Goal: Task Accomplishment & Management: Manage account settings

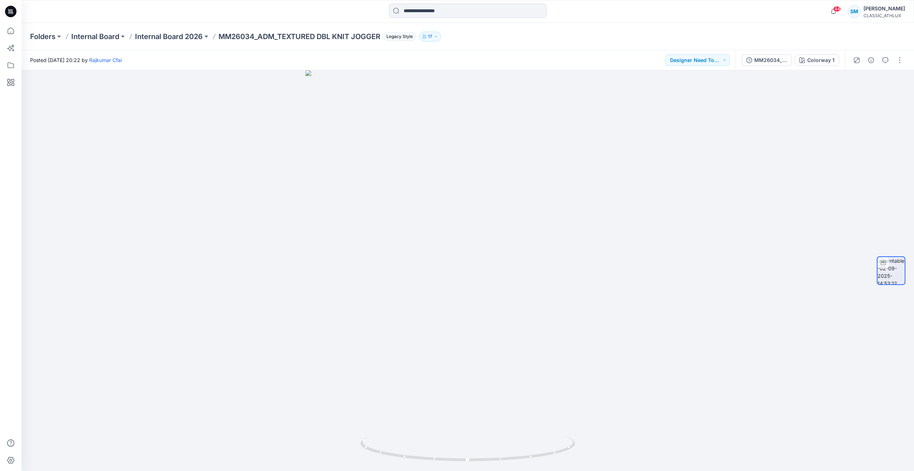
click at [14, 9] on icon at bounding box center [10, 11] width 11 height 11
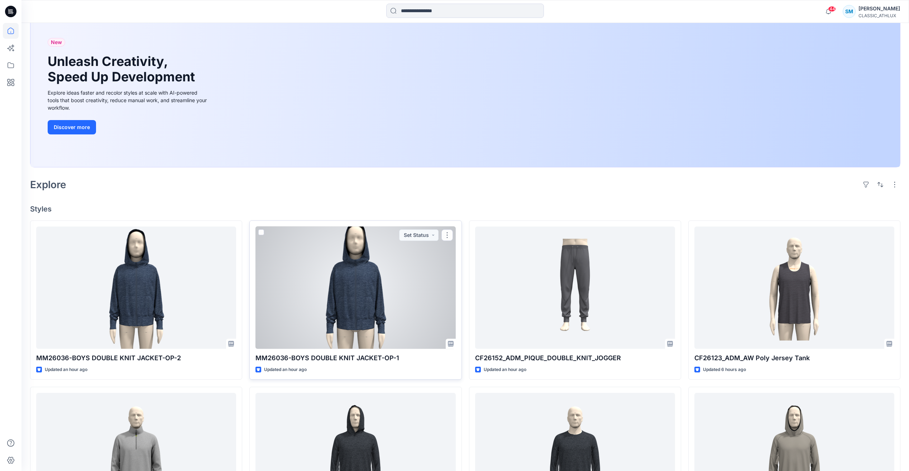
scroll to position [143, 0]
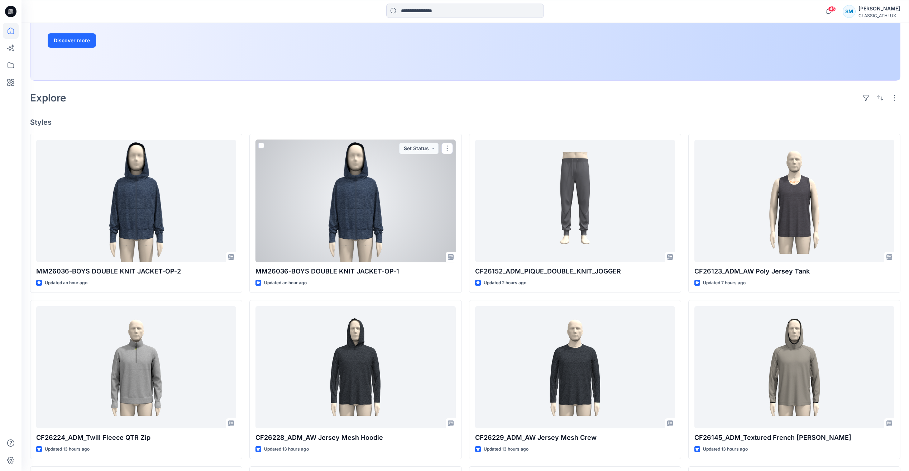
click at [377, 207] on div at bounding box center [355, 201] width 200 height 122
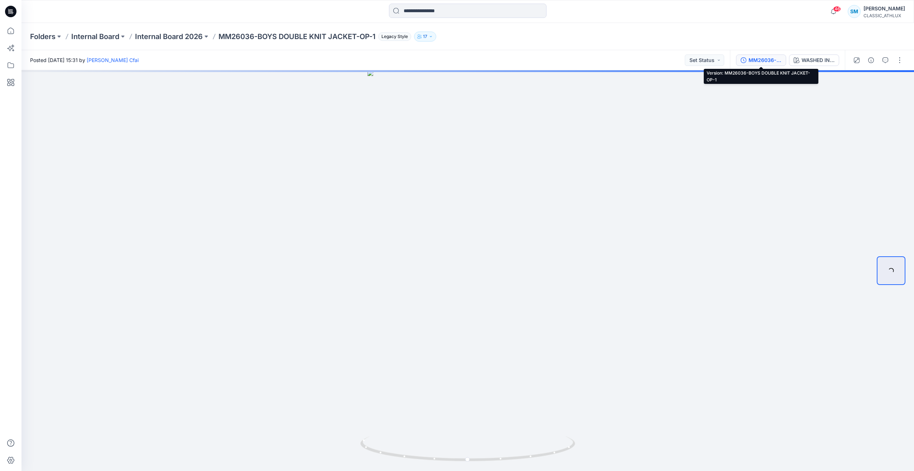
click at [768, 61] on div "MM26036-BOYS DOUBLE KNIT JACKET-OP-1" at bounding box center [765, 60] width 33 height 8
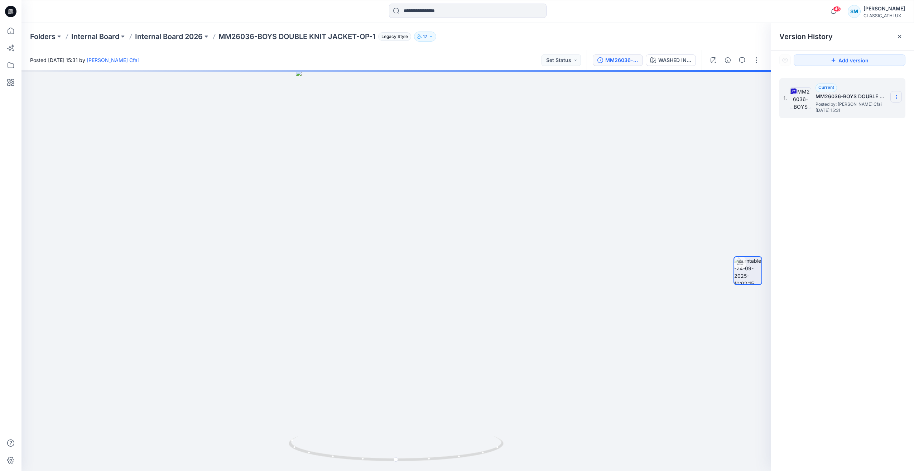
click at [895, 98] on icon at bounding box center [897, 97] width 6 height 6
click at [864, 111] on span "Download Source BW File" at bounding box center [860, 111] width 60 height 9
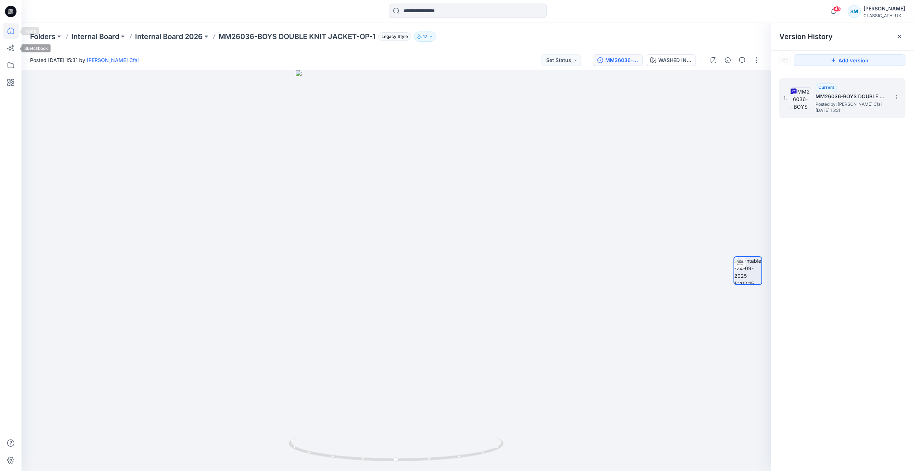
click at [8, 30] on icon at bounding box center [11, 31] width 6 height 6
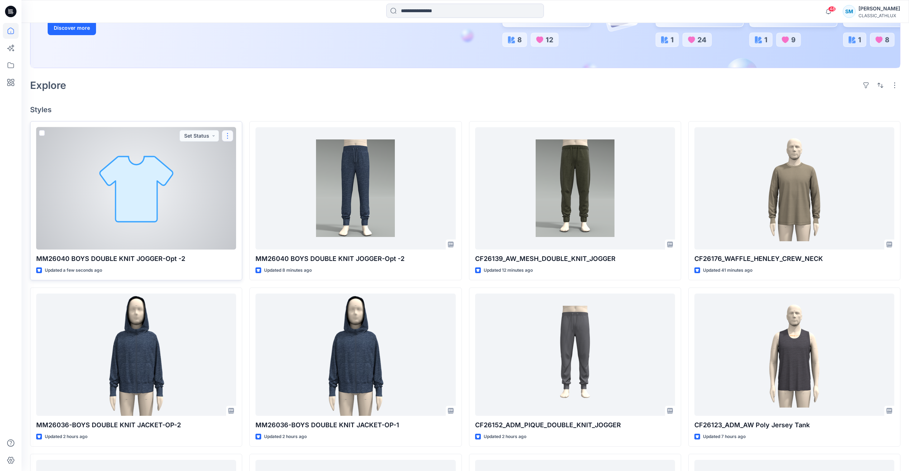
scroll to position [143, 0]
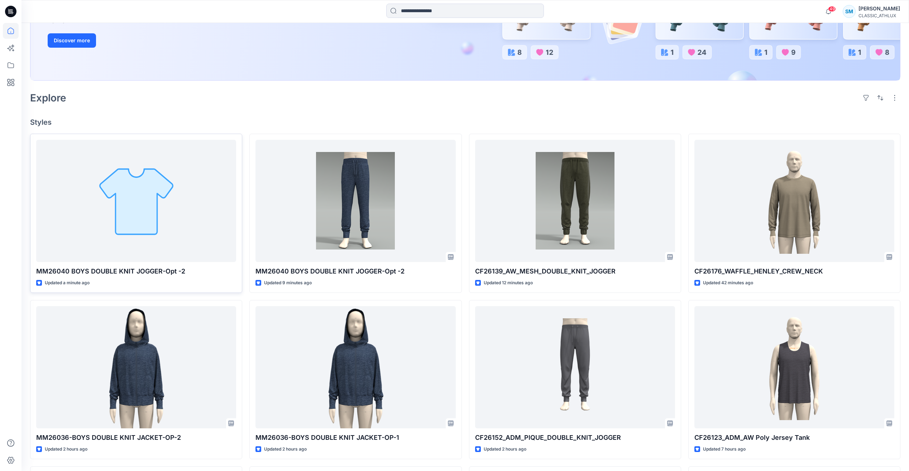
click at [9, 14] on icon at bounding box center [10, 11] width 11 height 11
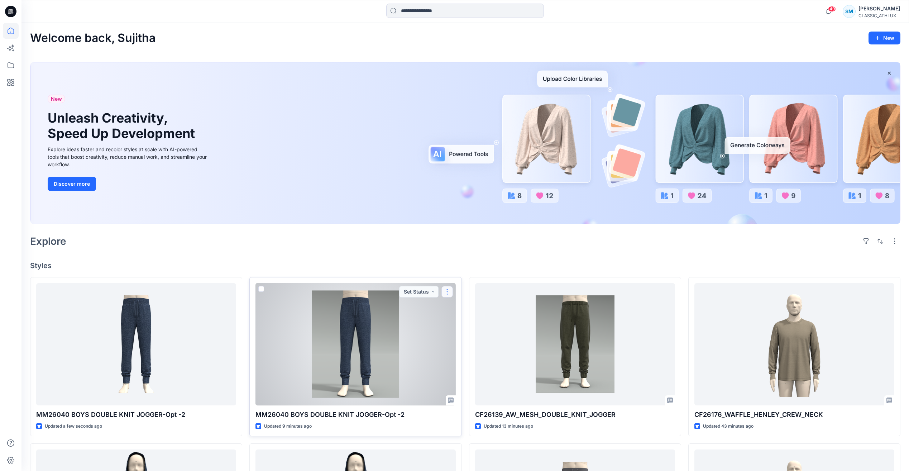
click at [446, 293] on button "button" at bounding box center [446, 291] width 11 height 11
click at [461, 306] on p "Edit" at bounding box center [460, 308] width 9 height 8
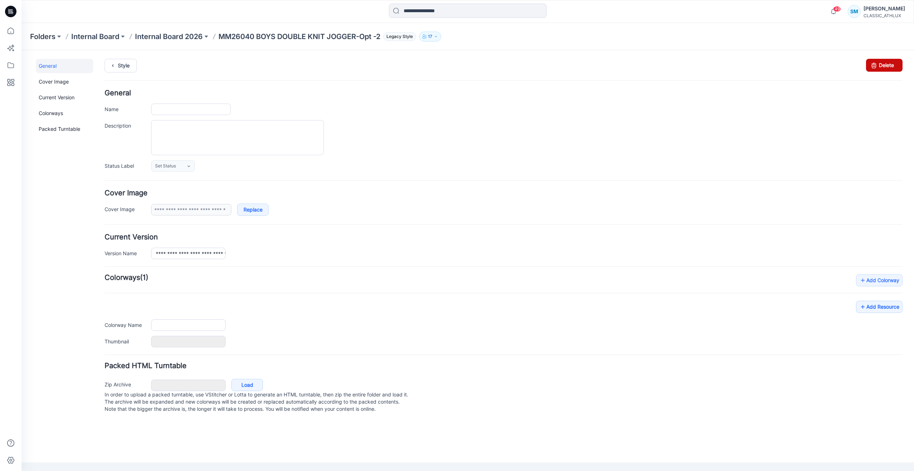
type input "**********"
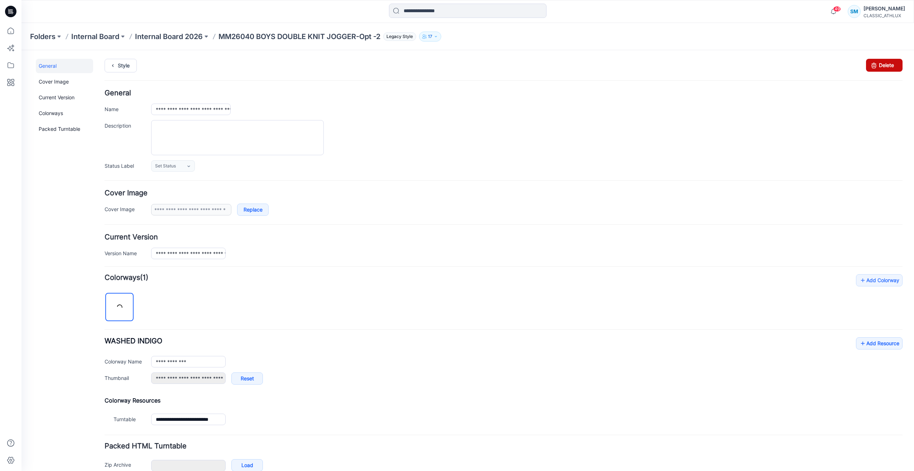
click at [887, 65] on link "Delete" at bounding box center [884, 65] width 37 height 13
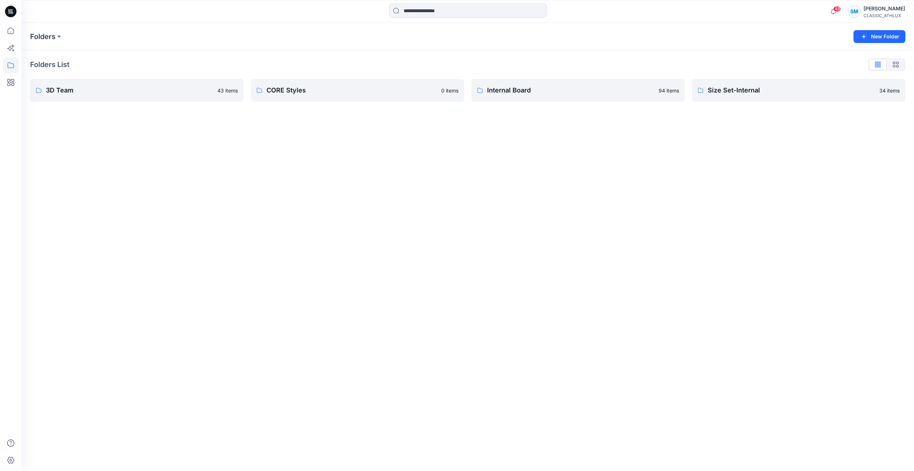
click at [9, 8] on icon at bounding box center [10, 11] width 11 height 11
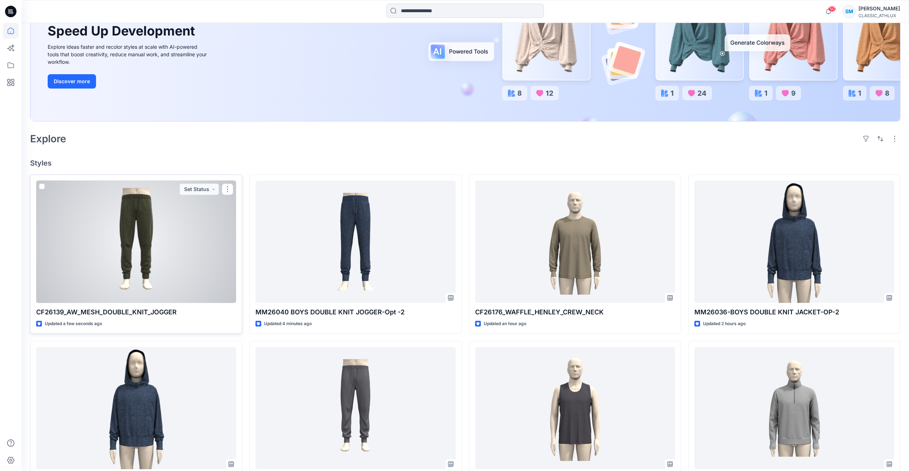
scroll to position [143, 0]
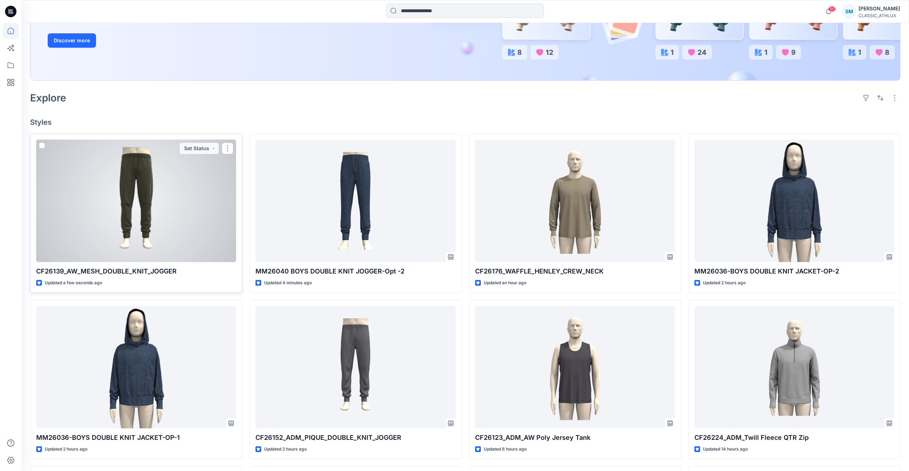
click at [201, 234] on div at bounding box center [136, 201] width 200 height 122
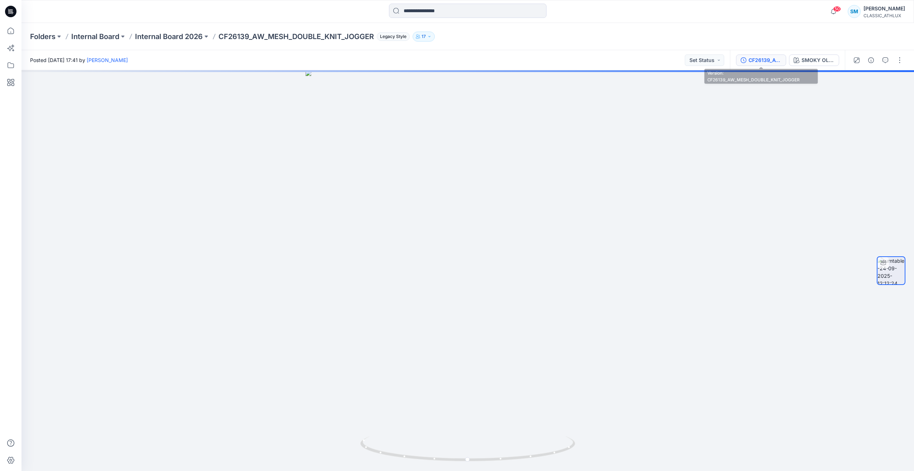
click at [762, 61] on div "CF26139_AW_MESH_DOUBLE_KNIT_JOGGER" at bounding box center [765, 60] width 33 height 8
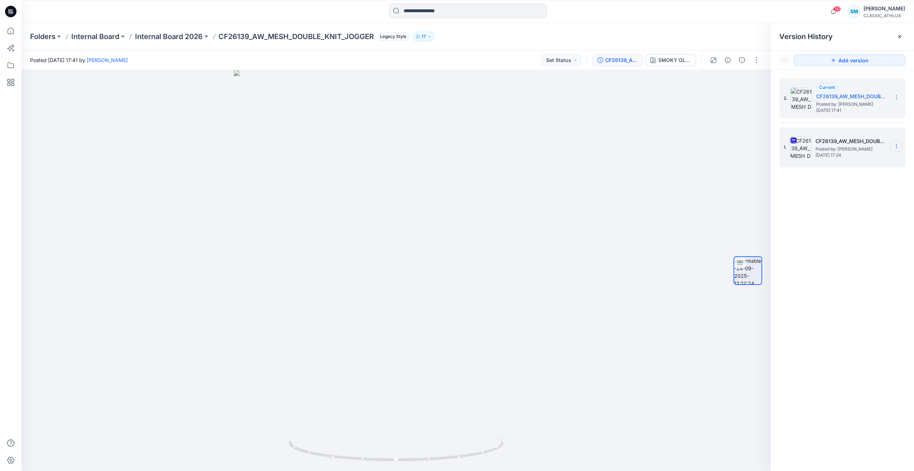
click at [899, 145] on icon at bounding box center [897, 146] width 6 height 6
click at [857, 283] on div "2. Current CF26139_AW_MESH_DOUBLE_KNIT_JOGGER Posted by: Sujitha Mathavan Wedne…" at bounding box center [842, 275] width 143 height 411
click at [754, 62] on button "button" at bounding box center [756, 59] width 11 height 11
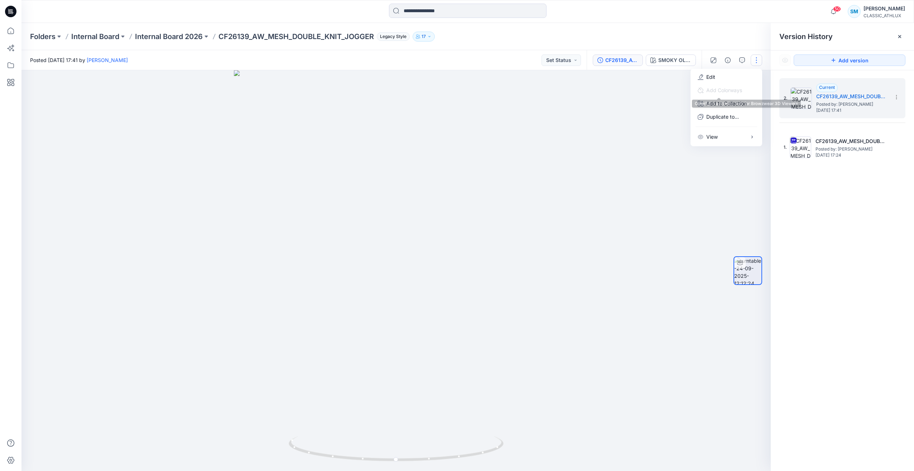
drag, startPoint x: 827, startPoint y: 203, endPoint x: 851, endPoint y: 157, distance: 51.7
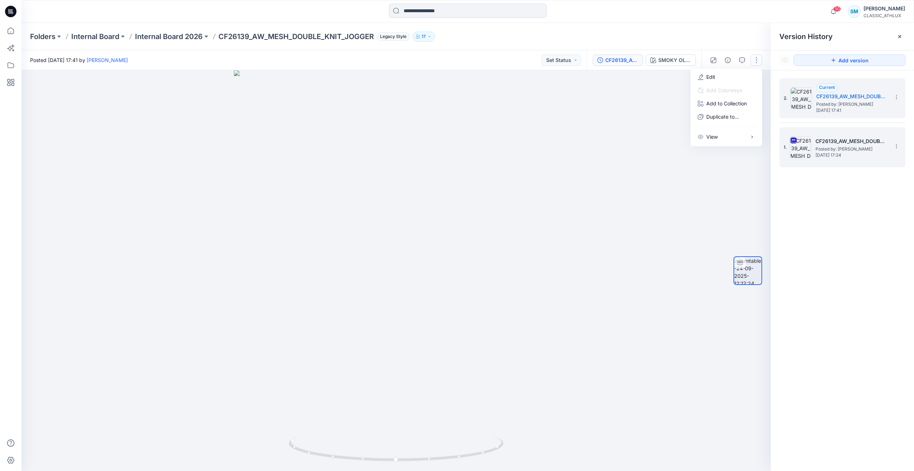
click at [828, 201] on div "2. Current CF26139_AW_MESH_DOUBLE_KNIT_JOGGER Posted by: Sujitha Mathavan Wedne…" at bounding box center [842, 275] width 143 height 411
click at [852, 153] on span "Wednesday, September 24, 2025 17:24" at bounding box center [852, 155] width 72 height 5
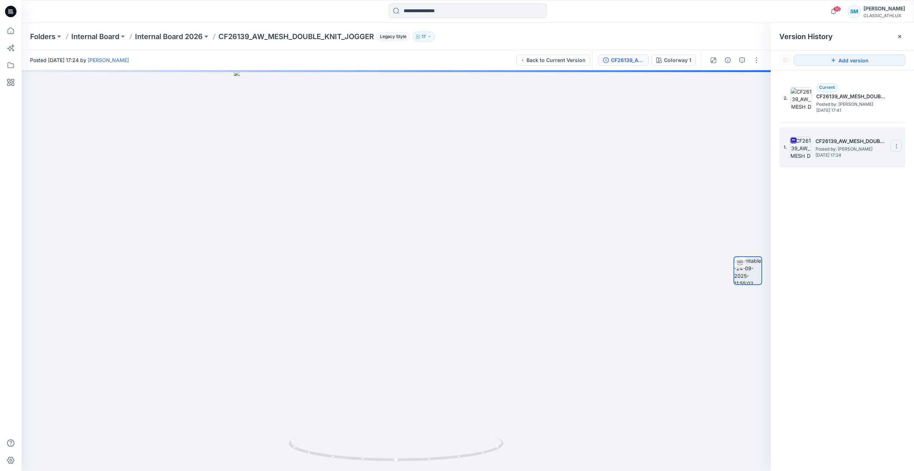
click at [895, 145] on icon at bounding box center [897, 146] width 6 height 6
click at [872, 268] on div "2. Current CF26139_AW_MESH_DOUBLE_KNIT_JOGGER Posted by: Sujitha Mathavan Wedne…" at bounding box center [842, 275] width 143 height 411
click at [757, 62] on button "button" at bounding box center [756, 59] width 11 height 11
drag, startPoint x: 835, startPoint y: 210, endPoint x: 832, endPoint y: 203, distance: 7.1
click at [835, 208] on div "2. Current CF26139_AW_MESH_DOUBLE_KNIT_JOGGER Posted by: Sujitha Mathavan Wedne…" at bounding box center [842, 275] width 143 height 411
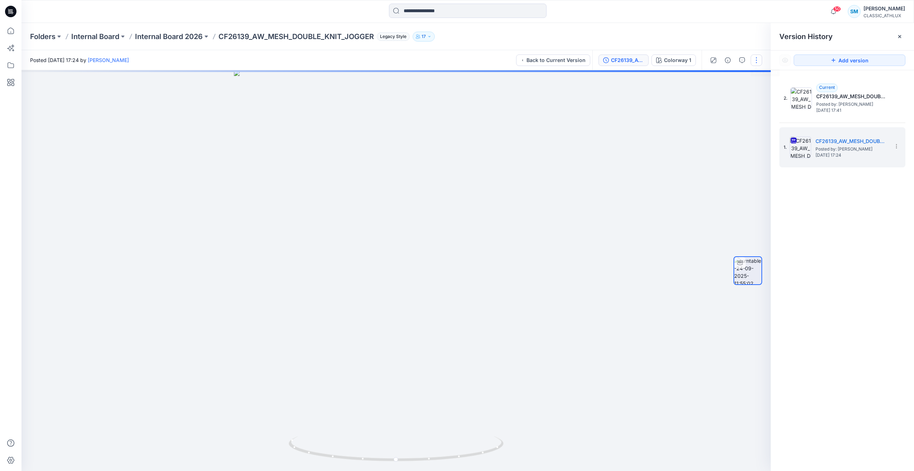
click at [755, 62] on button "button" at bounding box center [756, 59] width 11 height 11
click at [873, 212] on div "2. Current CF26139_AW_MESH_DOUBLE_KNIT_JOGGER Posted by: Sujitha Mathavan Wedne…" at bounding box center [842, 275] width 143 height 411
click at [897, 146] on icon at bounding box center [896, 146] width 0 height 0
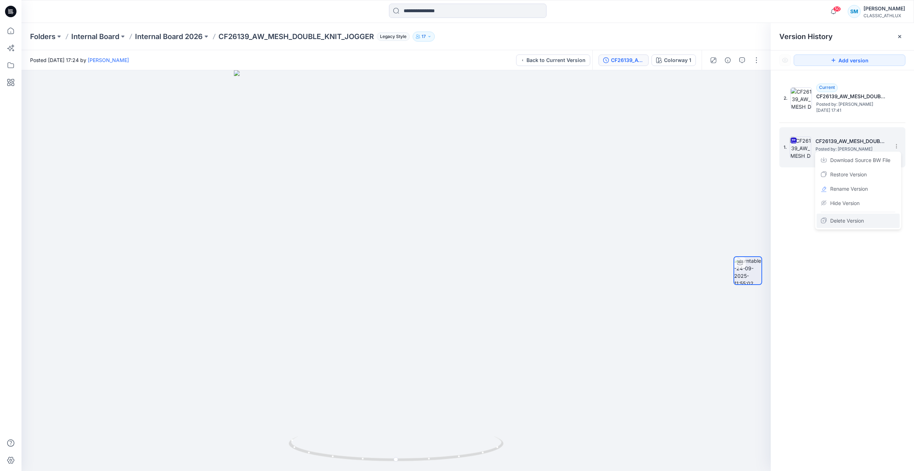
click at [870, 218] on div "Delete Version" at bounding box center [858, 220] width 83 height 14
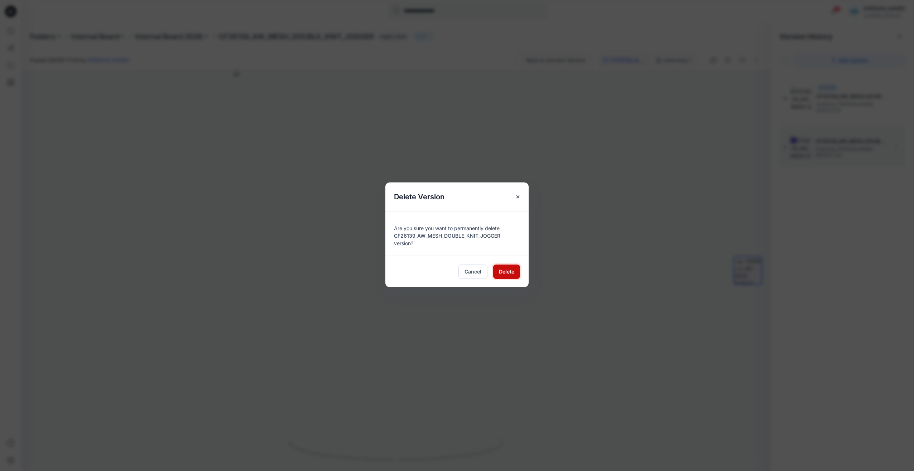
click at [515, 270] on button "Delete" at bounding box center [506, 271] width 27 height 14
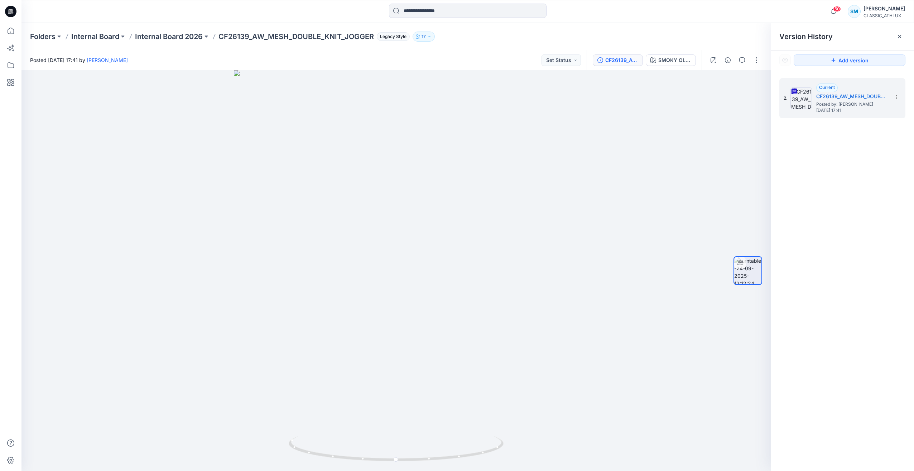
click at [846, 219] on div "2. Current CF26139_AW_MESH_DOUBLE_KNIT_JOGGER Posted by: Sujitha Mathavan Wedne…" at bounding box center [842, 275] width 143 height 411
drag, startPoint x: 232, startPoint y: 300, endPoint x: 183, endPoint y: 293, distance: 49.5
click at [183, 293] on div at bounding box center [395, 270] width 749 height 400
click at [471, 289] on div at bounding box center [395, 270] width 749 height 400
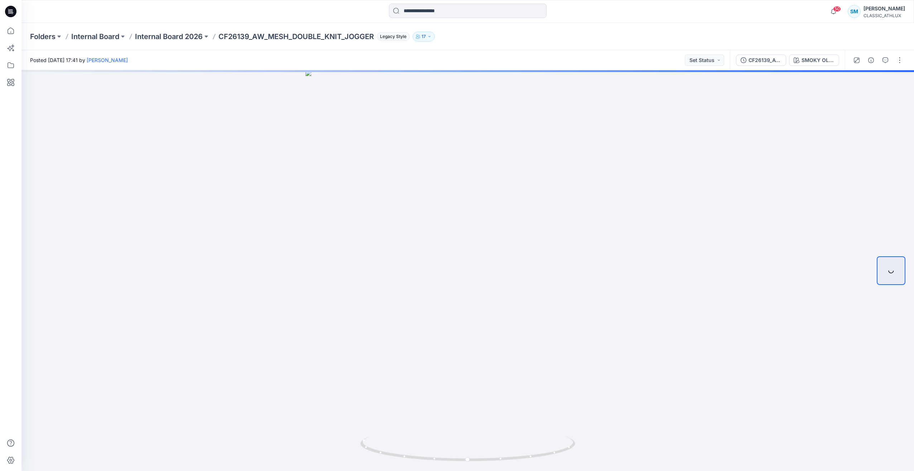
click at [16, 11] on icon at bounding box center [10, 11] width 11 height 11
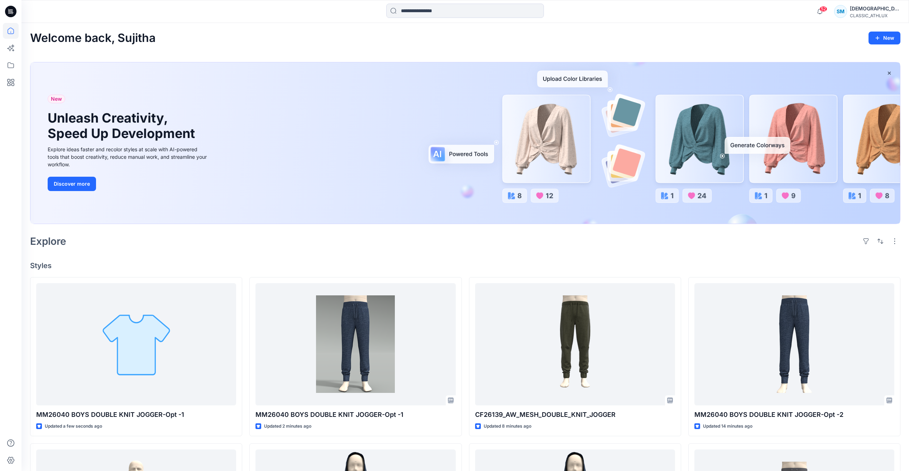
click at [11, 10] on icon at bounding box center [11, 9] width 4 height 0
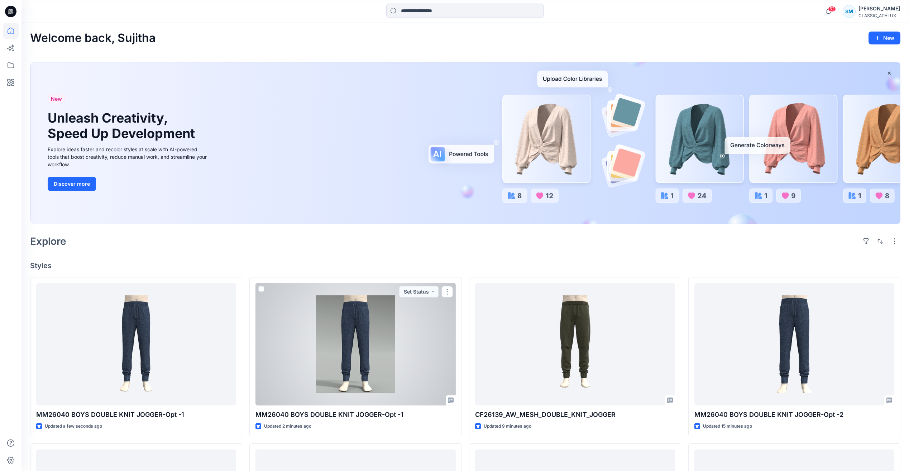
click at [428, 349] on div at bounding box center [355, 344] width 200 height 122
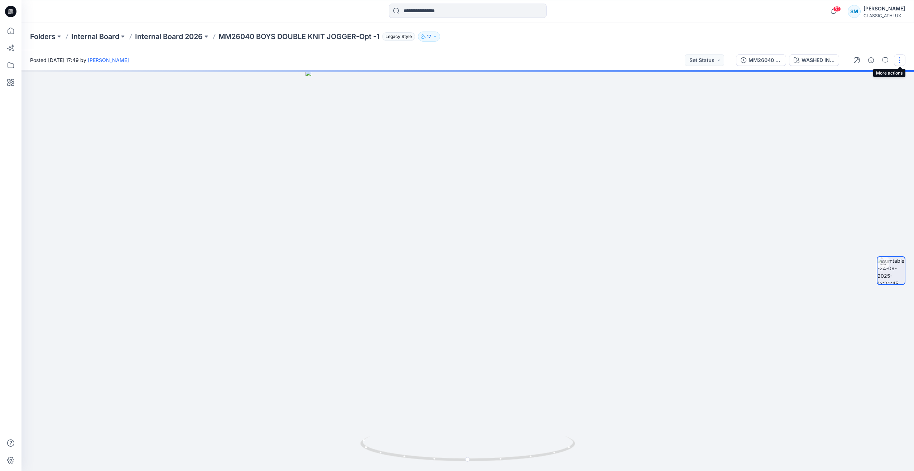
click at [902, 61] on button "button" at bounding box center [899, 59] width 11 height 11
click at [857, 77] on p "Edit" at bounding box center [854, 77] width 9 height 8
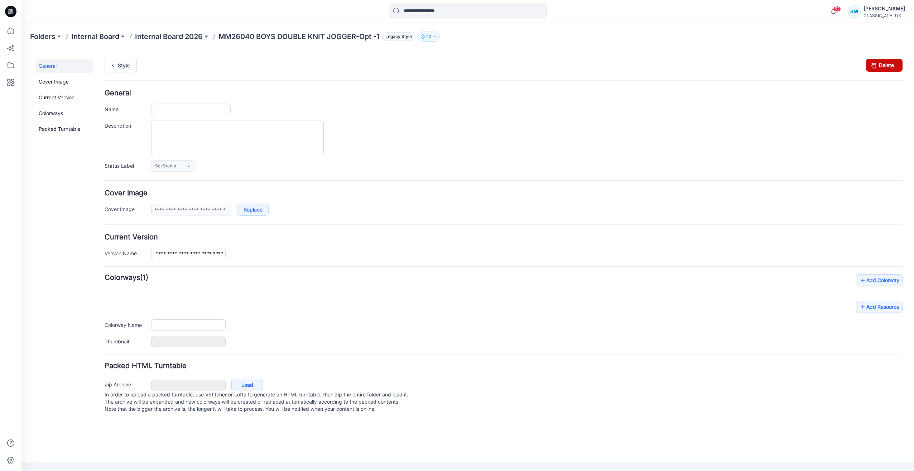
type input "**********"
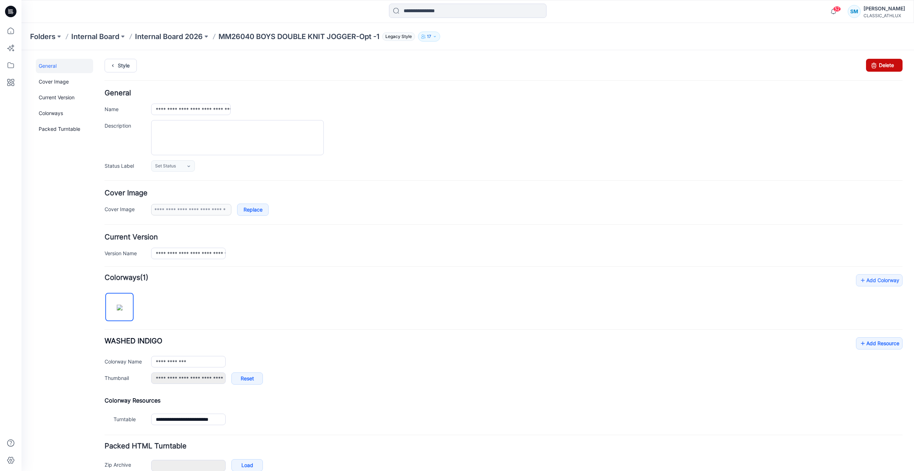
click at [893, 64] on link "Delete" at bounding box center [884, 65] width 37 height 13
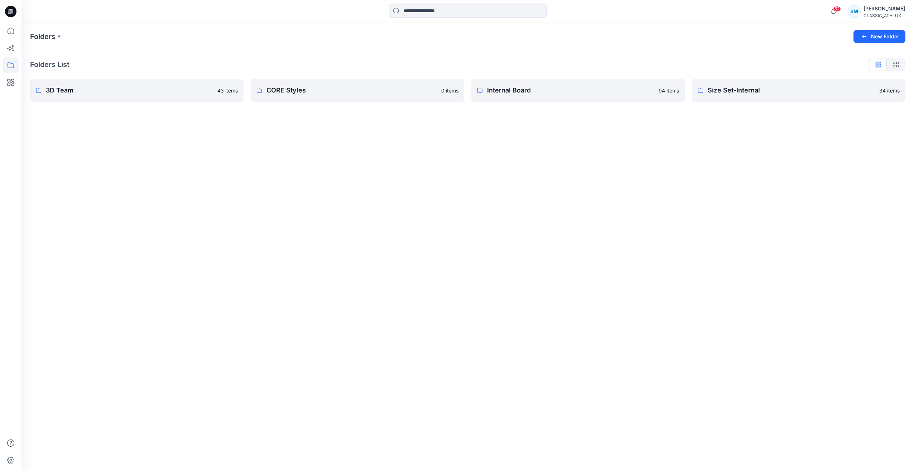
click at [5, 12] on div at bounding box center [10, 11] width 23 height 23
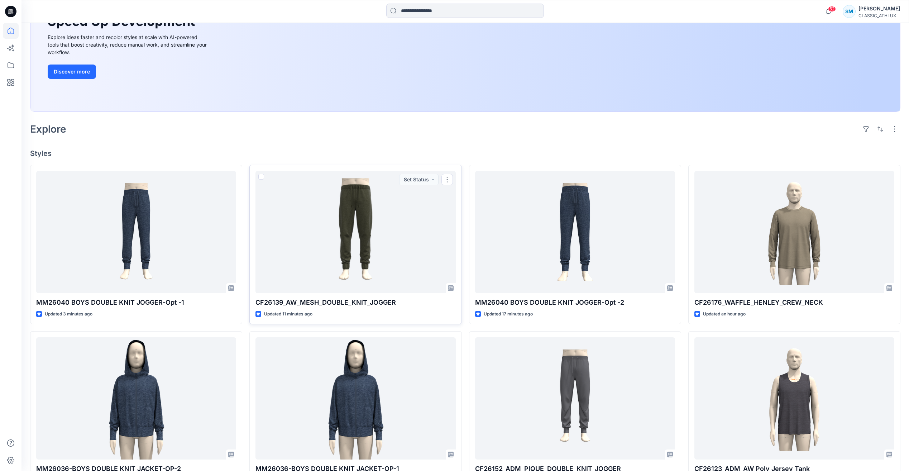
scroll to position [114, 0]
